Goal: Information Seeking & Learning: Understand process/instructions

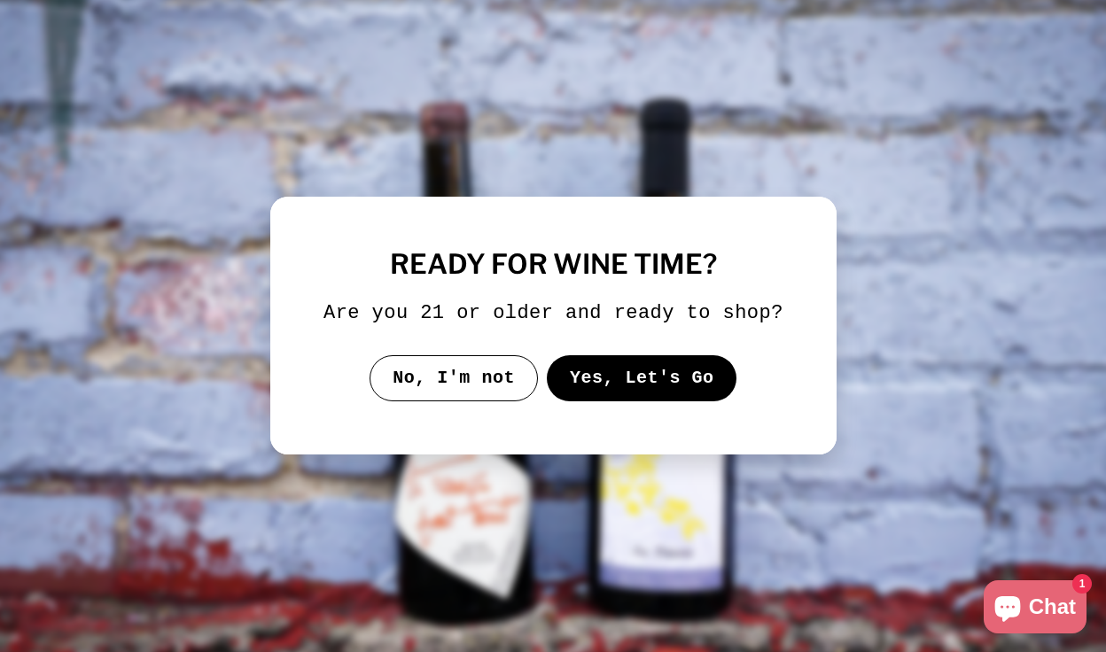
click at [601, 401] on button "Yes, Let's Go" at bounding box center [641, 378] width 191 height 46
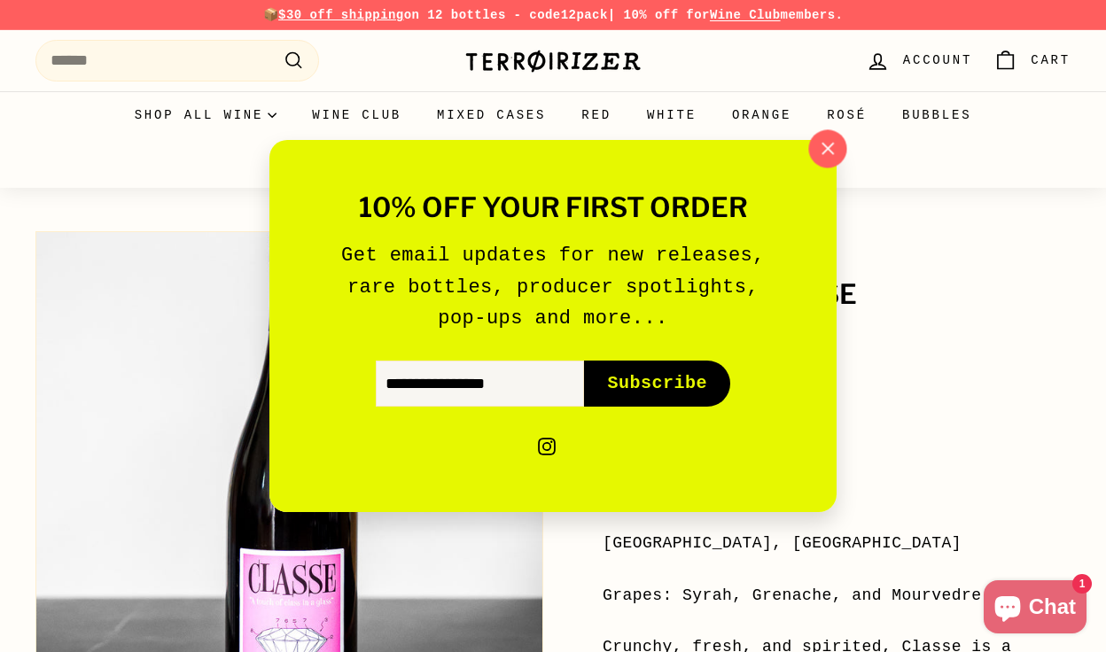
click at [829, 142] on icon "button" at bounding box center [827, 149] width 27 height 27
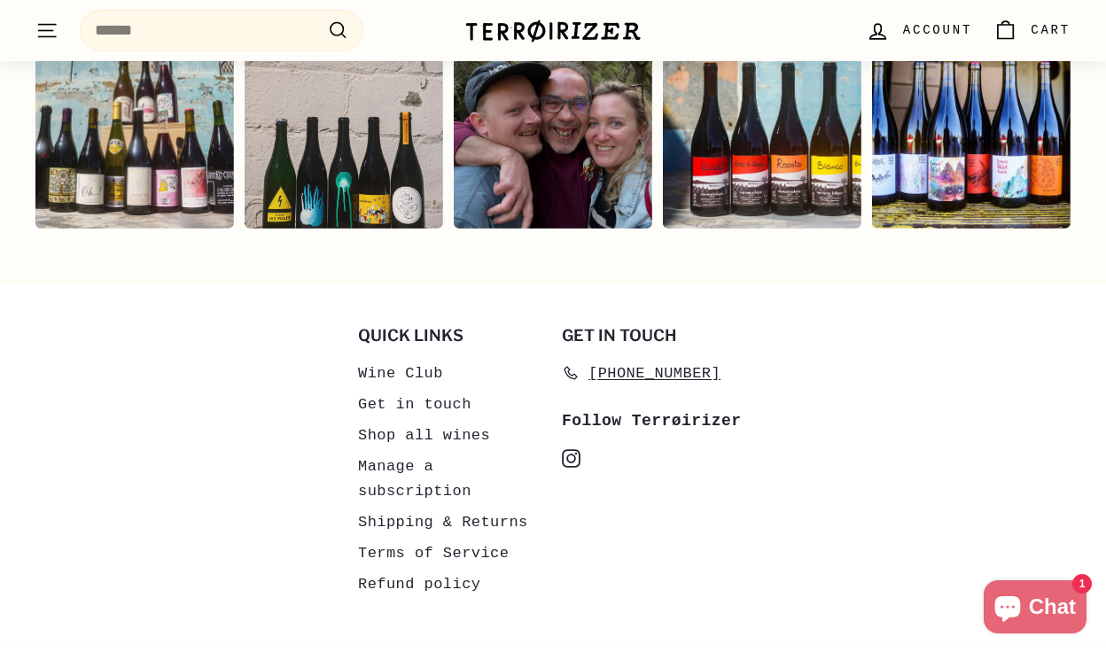
scroll to position [3915, 0]
click at [393, 508] on link "Shipping & Returns" at bounding box center [443, 523] width 170 height 31
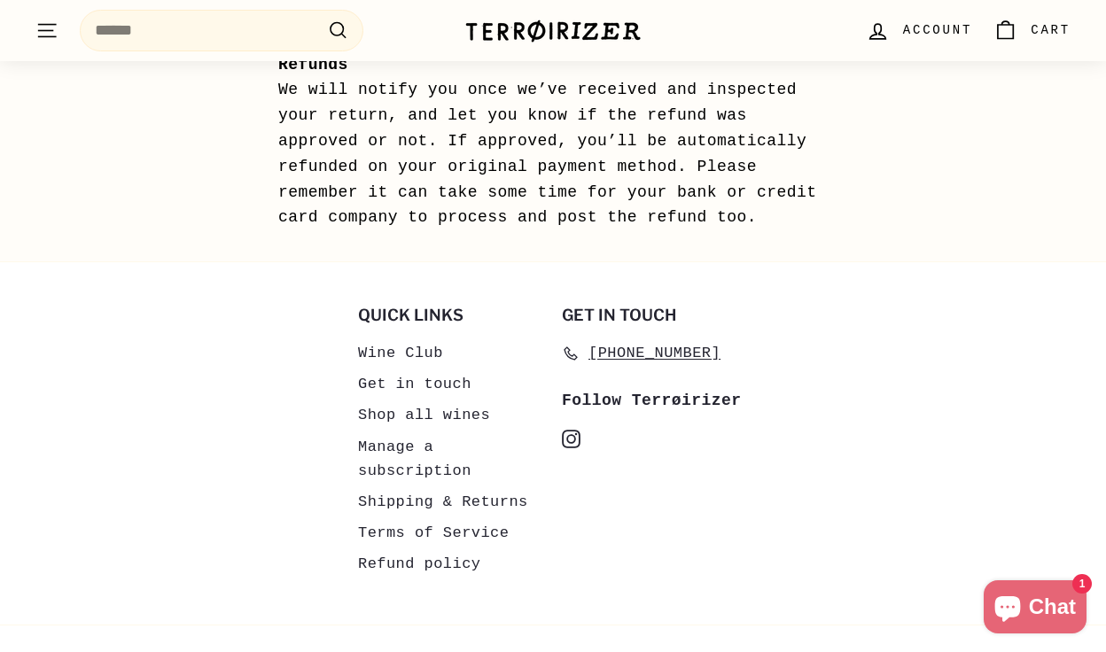
scroll to position [1929, 0]
click at [390, 370] on link "Get in touch" at bounding box center [414, 385] width 113 height 31
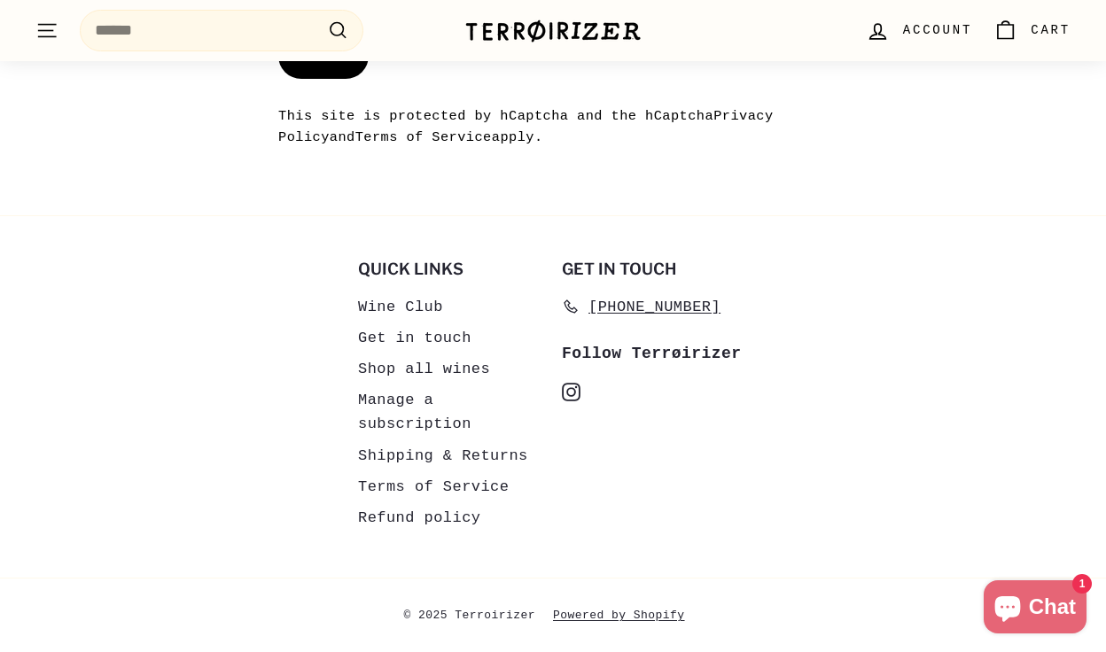
scroll to position [1861, 0]
click at [373, 454] on link "Shipping & Returns" at bounding box center [443, 456] width 170 height 31
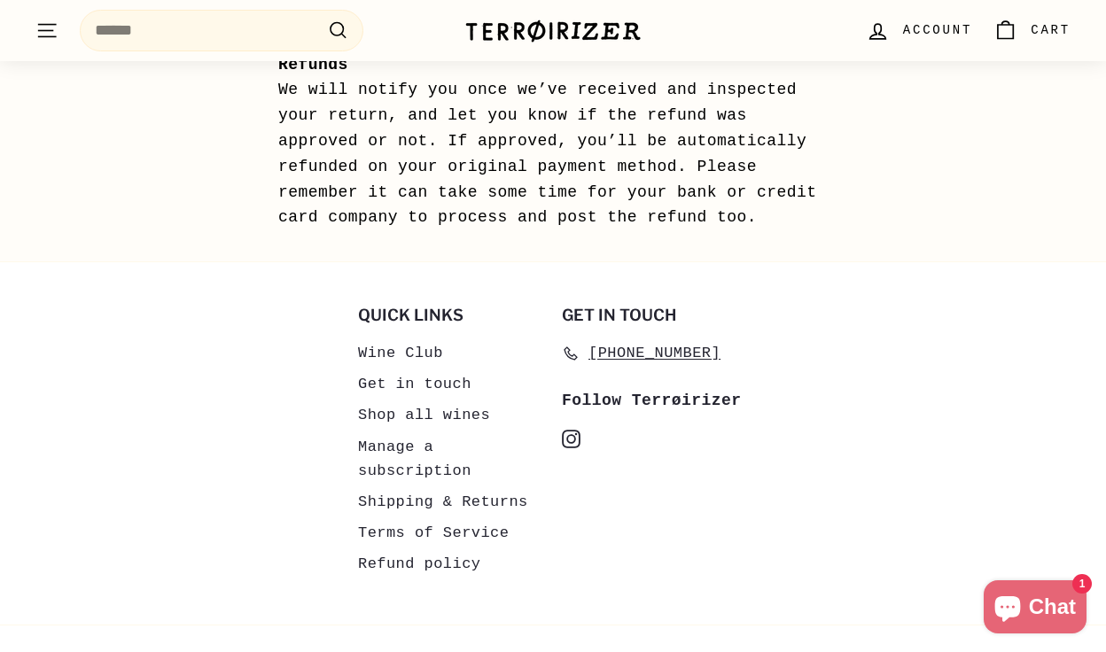
scroll to position [1929, 0]
click at [390, 370] on link "Get in touch" at bounding box center [414, 385] width 113 height 31
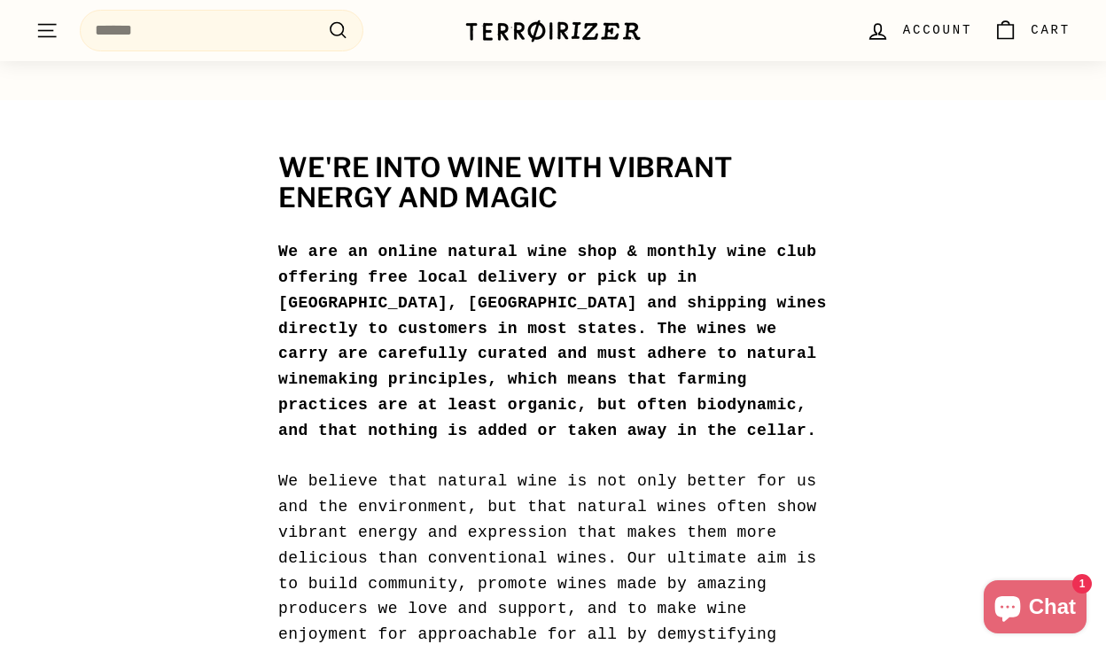
scroll to position [91, 0]
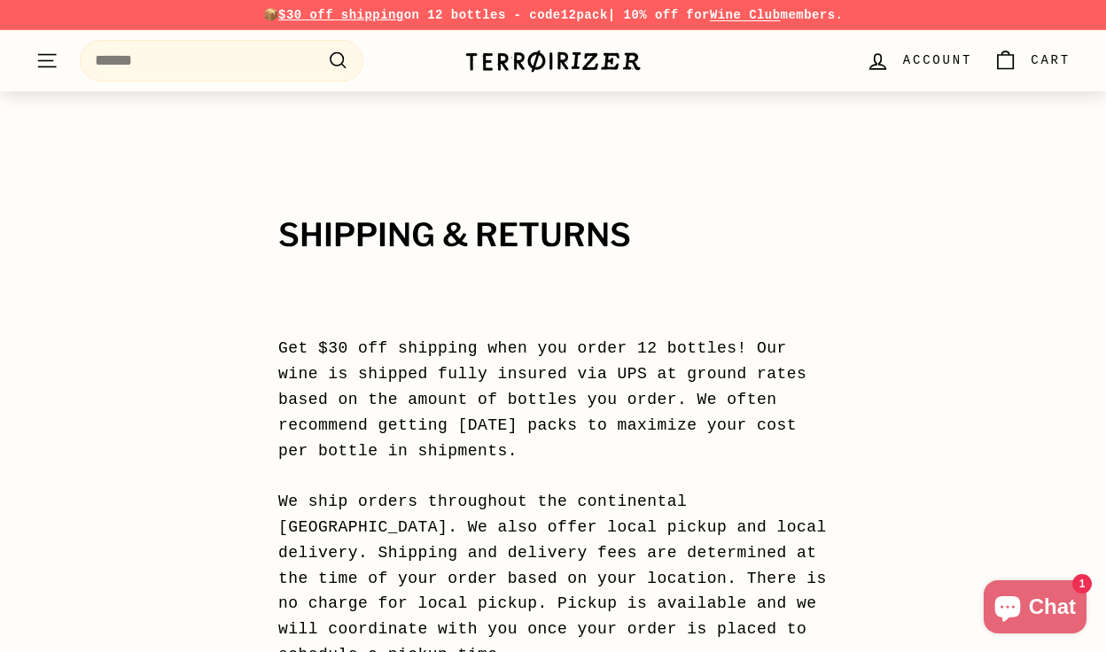
scroll to position [1929, 0]
